Goal: Task Accomplishment & Management: Understand process/instructions

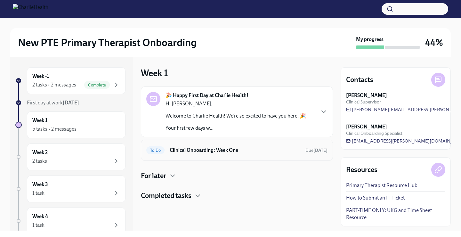
click at [226, 150] on h6 "Clinical Onboarding: Week One" at bounding box center [235, 150] width 131 height 7
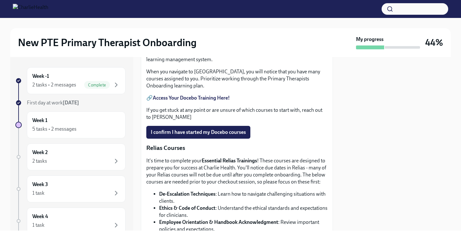
scroll to position [312, 0]
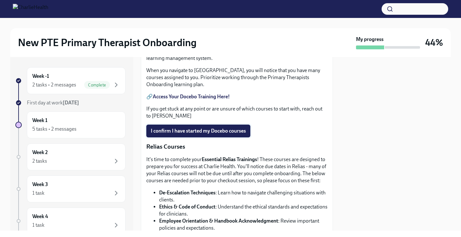
click at [190, 134] on span "I confirm I have started my Docebo courses" at bounding box center [198, 131] width 95 height 6
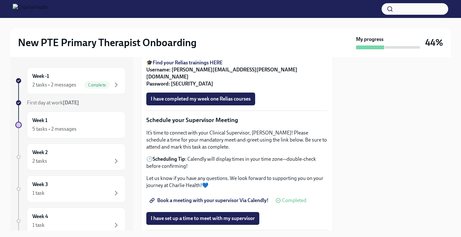
scroll to position [507, 0]
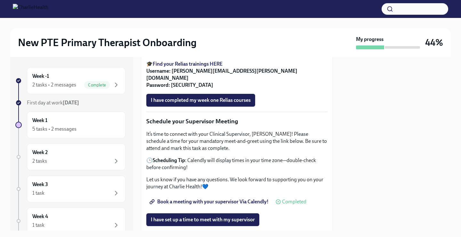
click at [216, 67] on strong "Find your Relias trainings HERE" at bounding box center [188, 64] width 70 height 6
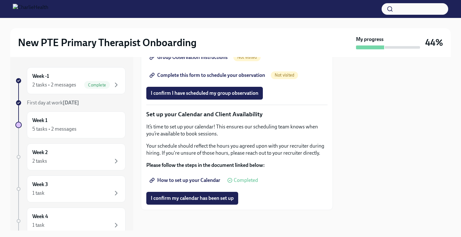
scroll to position [1033, 0]
click at [175, 179] on span "How to set up your Calendar" at bounding box center [185, 180] width 69 height 6
click at [208, 194] on button "I confirm my calendar has been set up" at bounding box center [192, 198] width 92 height 13
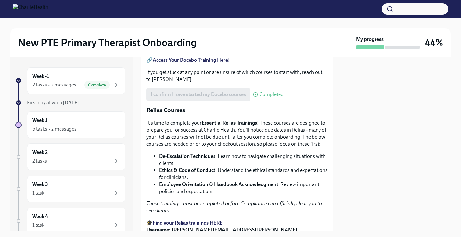
scroll to position [0, 0]
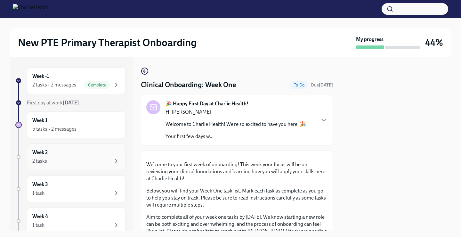
click at [44, 159] on div "2 tasks" at bounding box center [39, 160] width 15 height 7
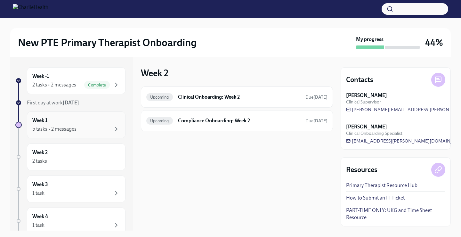
click at [51, 127] on div "5 tasks • 2 messages" at bounding box center [54, 128] width 44 height 7
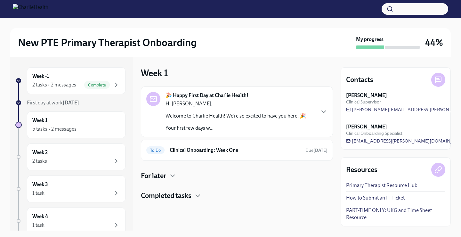
click at [164, 172] on h4 "For later" at bounding box center [153, 176] width 25 height 10
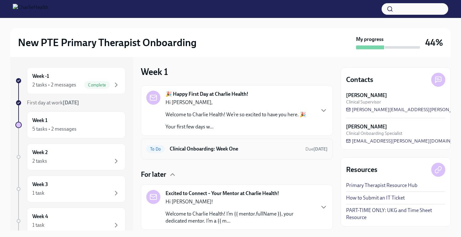
scroll to position [41, 0]
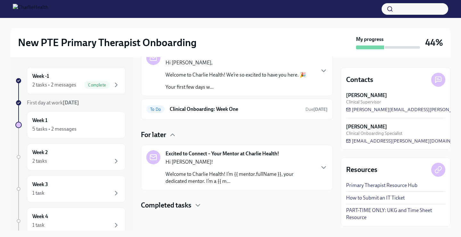
click at [281, 161] on p "Hi [PERSON_NAME]!" at bounding box center [239, 161] width 149 height 7
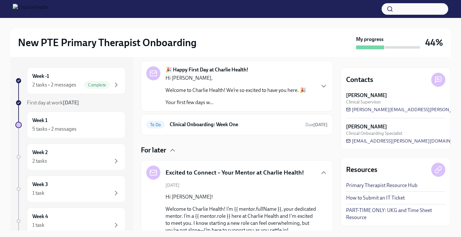
scroll to position [16, 0]
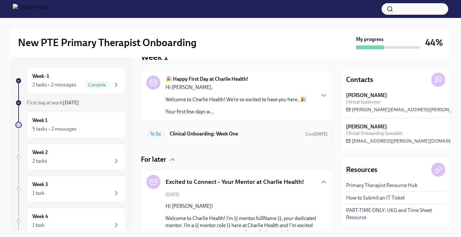
click at [234, 138] on div "To Do Clinical Onboarding: Week One Due [DATE]" at bounding box center [236, 134] width 181 height 10
